Goal: Find specific page/section: Find specific page/section

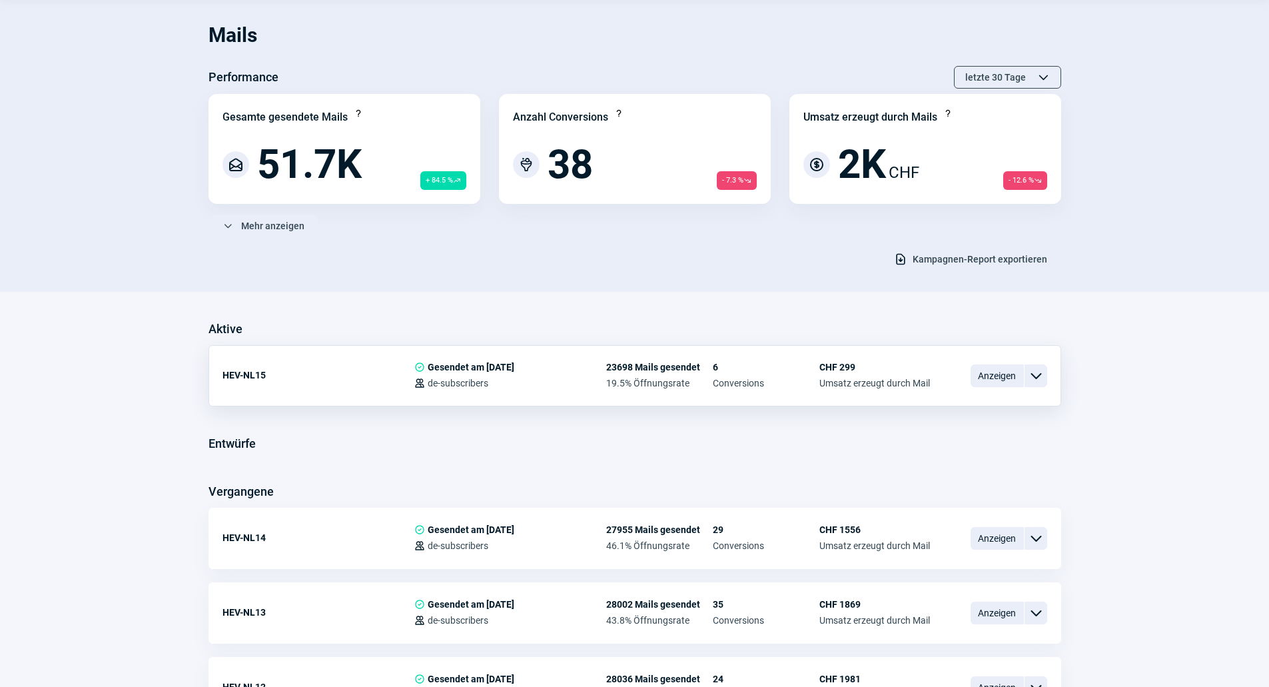
scroll to position [67, 0]
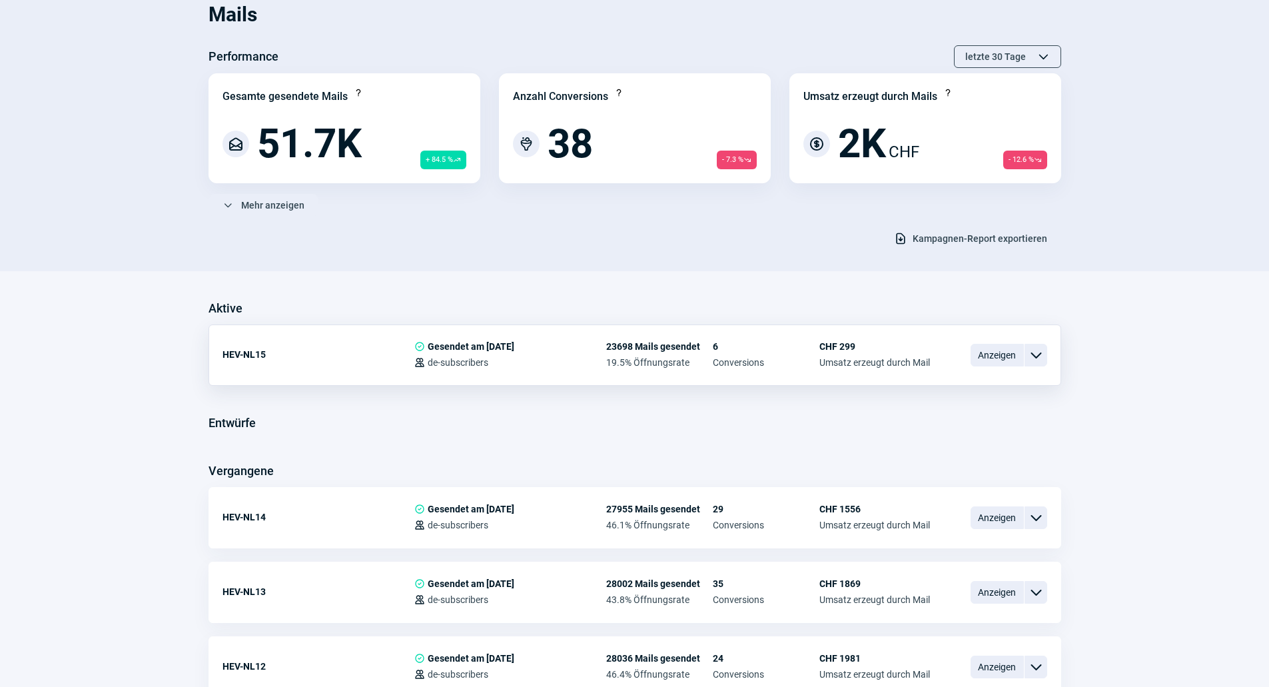
click at [1002, 355] on span "Anzeigen" at bounding box center [997, 355] width 53 height 23
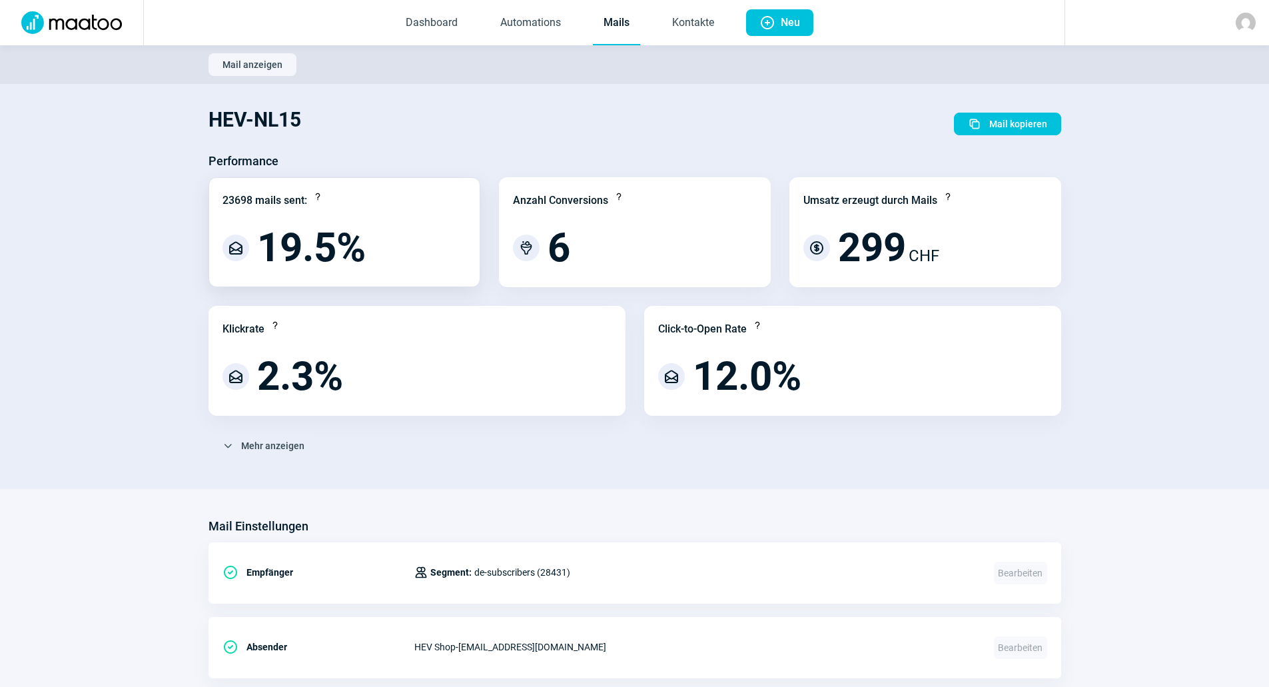
click at [235, 245] on span "MailOpen icon" at bounding box center [236, 248] width 16 height 16
click at [325, 249] on span "19.5%" at bounding box center [311, 248] width 109 height 40
click at [669, 379] on span "MailOpen icon" at bounding box center [672, 377] width 16 height 16
click at [567, 259] on span "6" at bounding box center [559, 248] width 23 height 40
click at [862, 245] on span "299" at bounding box center [872, 248] width 68 height 40
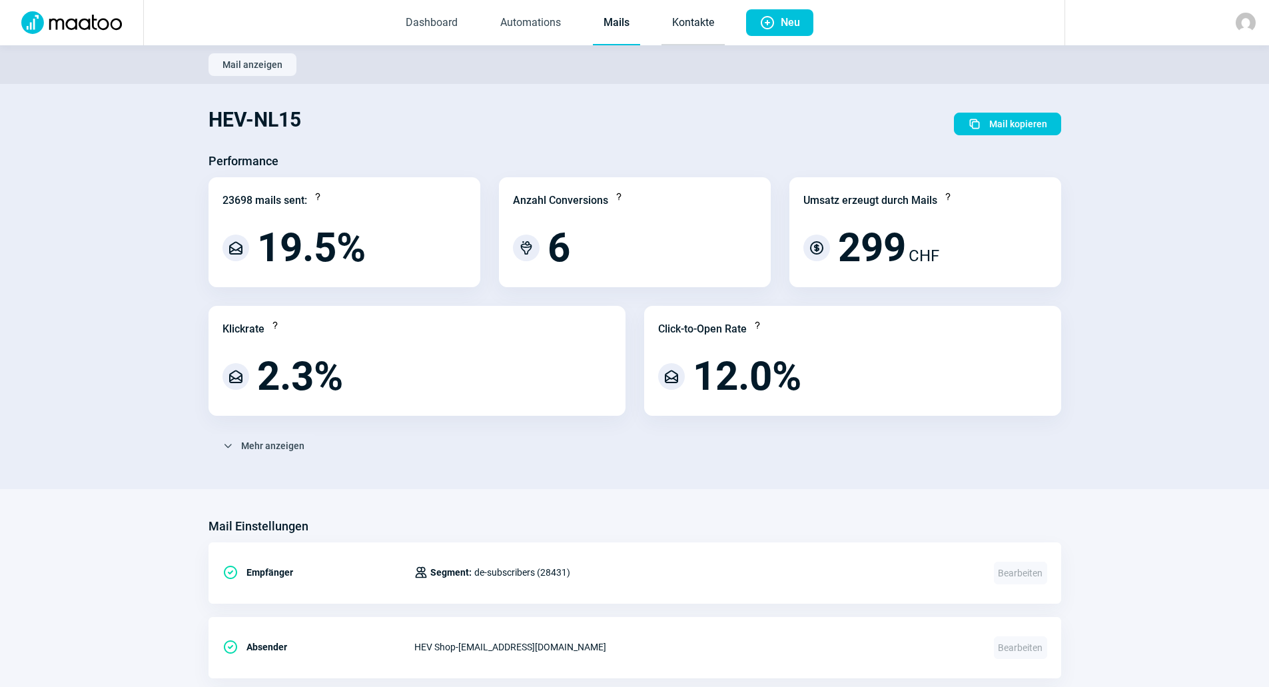
click at [698, 15] on link "Kontakte" at bounding box center [693, 23] width 63 height 44
click at [1247, 22] on img at bounding box center [1246, 23] width 20 height 20
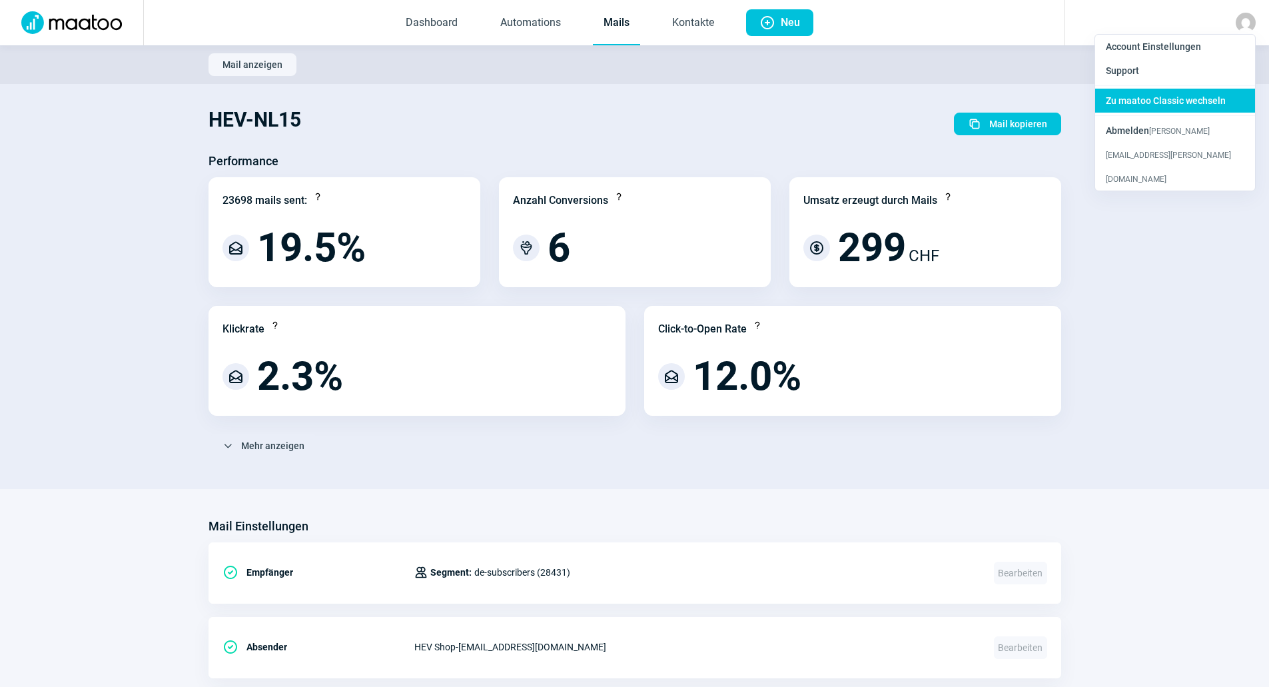
click at [1164, 97] on span "Zu maatoo Classic wechseln" at bounding box center [1166, 100] width 120 height 11
